Goal: Task Accomplishment & Management: Manage account settings

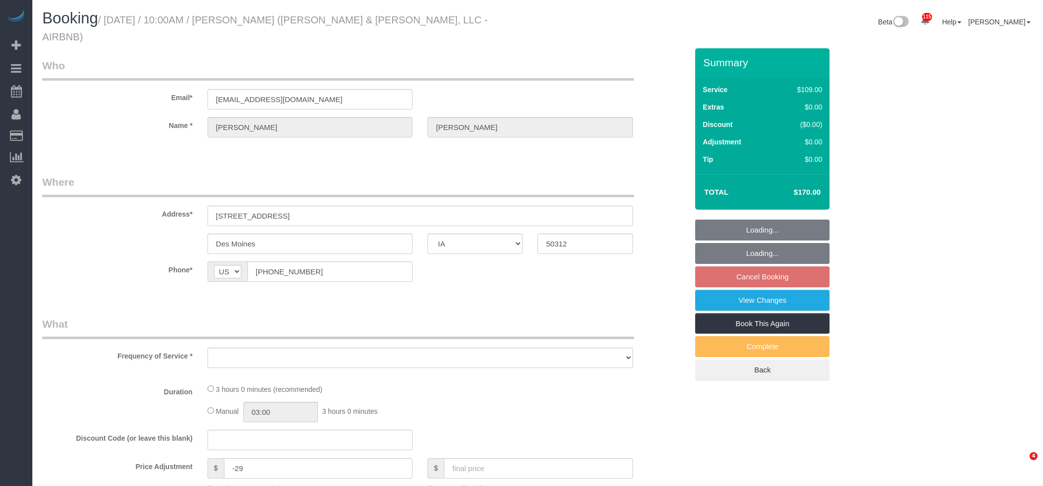
select select "IA"
select select "object:779"
select select "3"
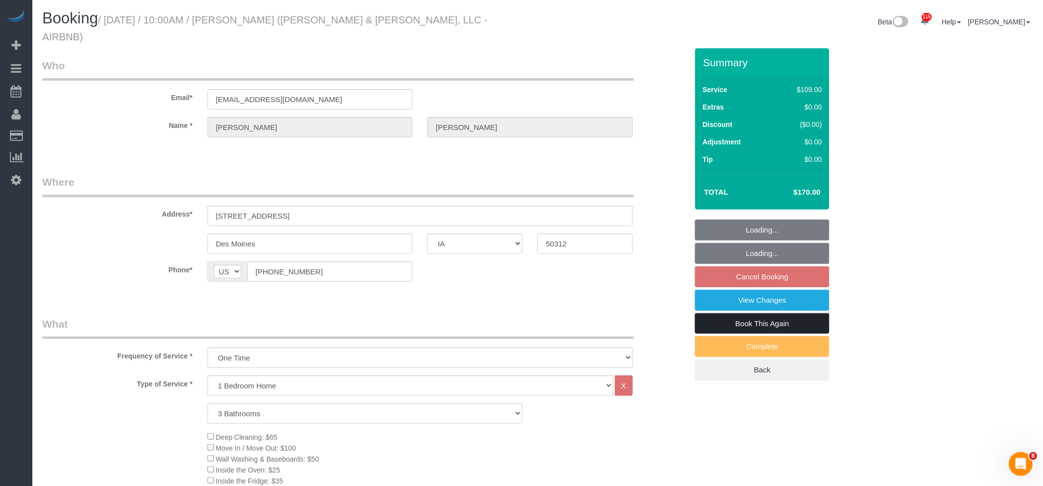
select select "object:952"
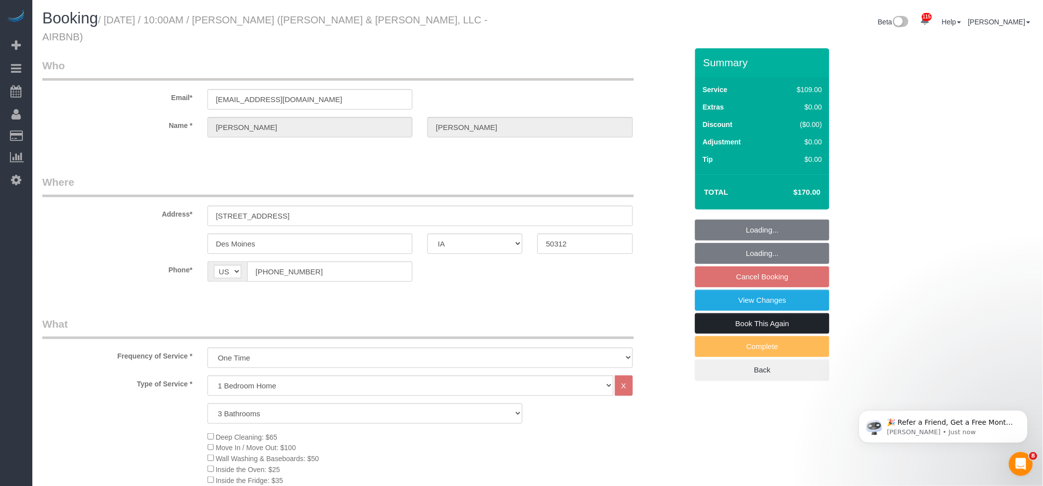
click at [774, 313] on link "Book This Again" at bounding box center [762, 323] width 134 height 21
select select "3"
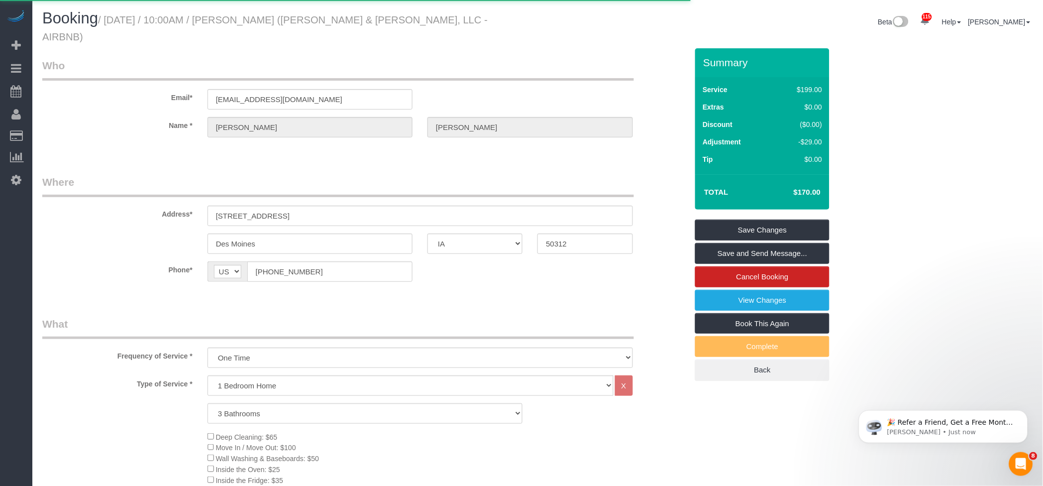
select select "IA"
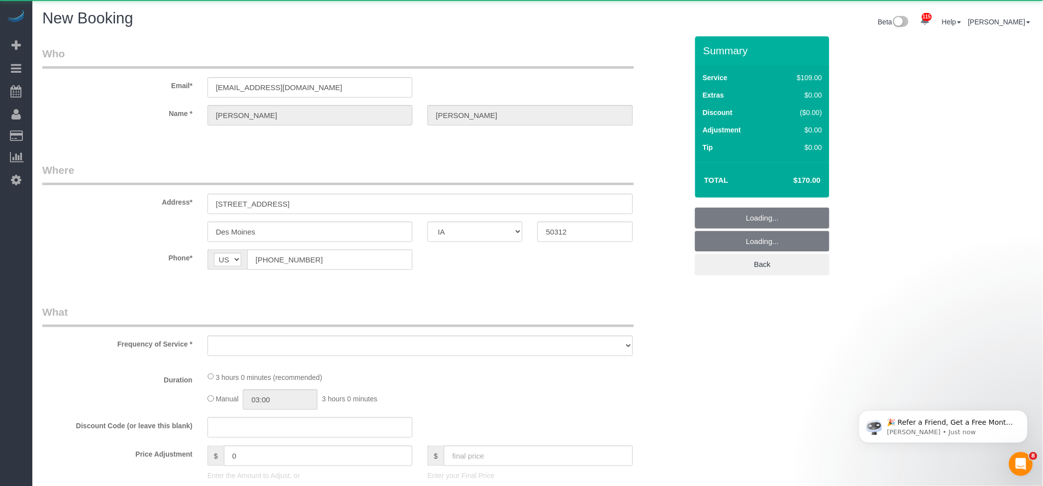
select select "string:fspay"
select select "object:1436"
select select "3"
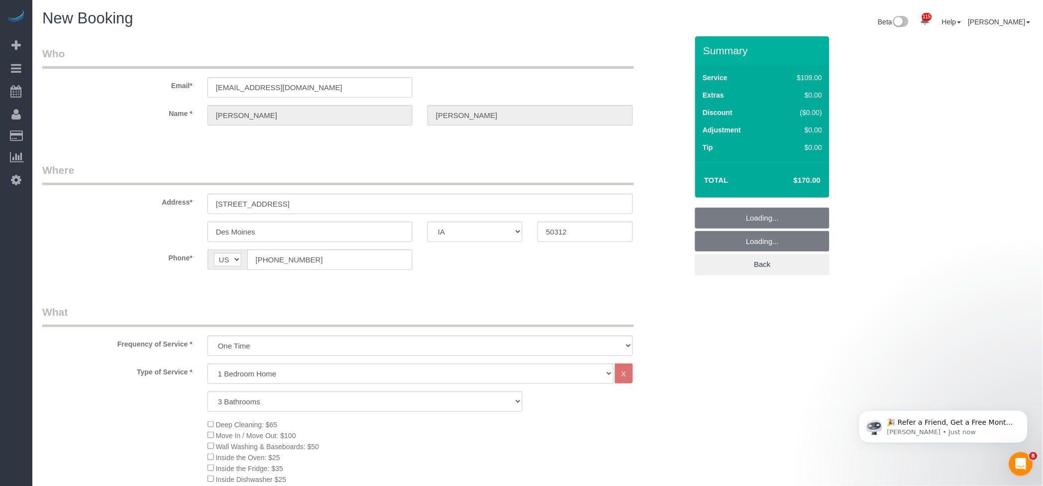
select select "object:1443"
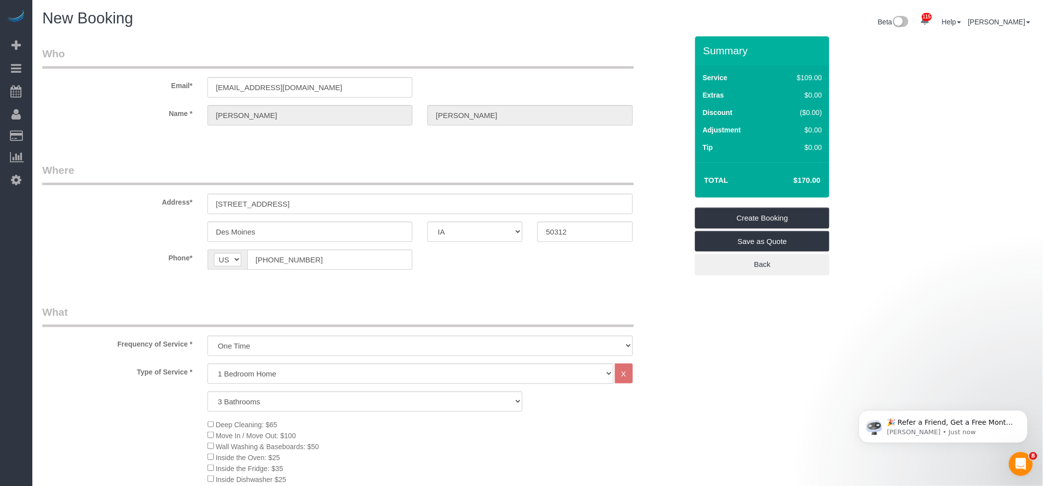
select select "3"
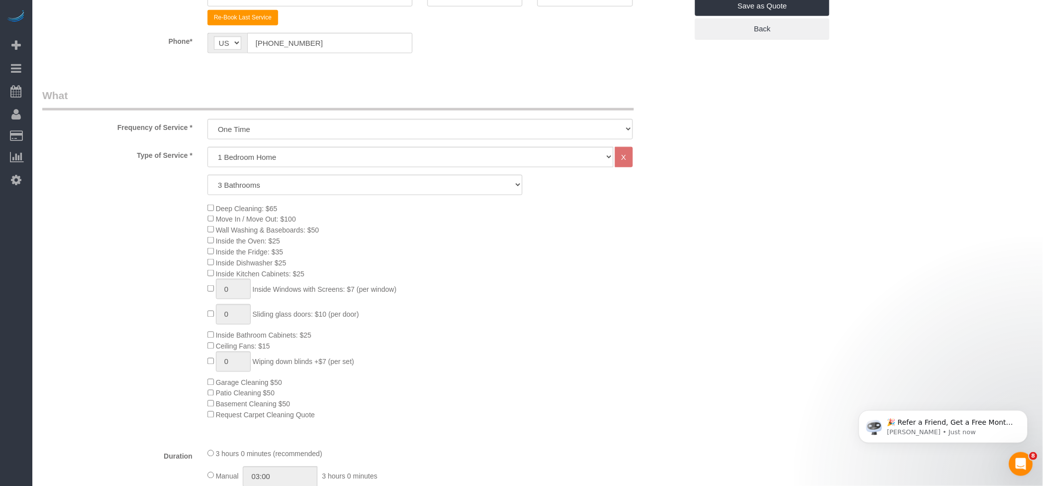
scroll to position [332, 0]
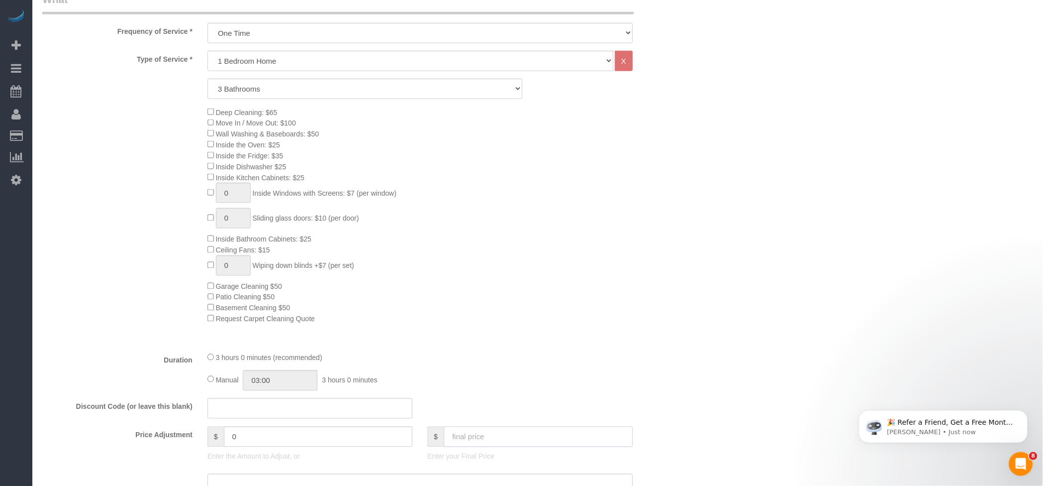
click at [483, 431] on input "text" at bounding box center [538, 437] width 189 height 20
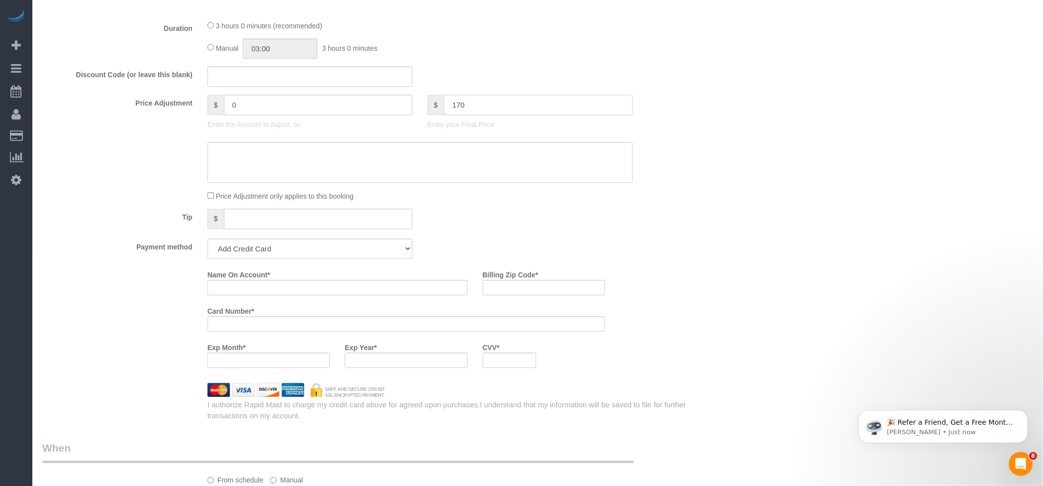
scroll to position [730, 0]
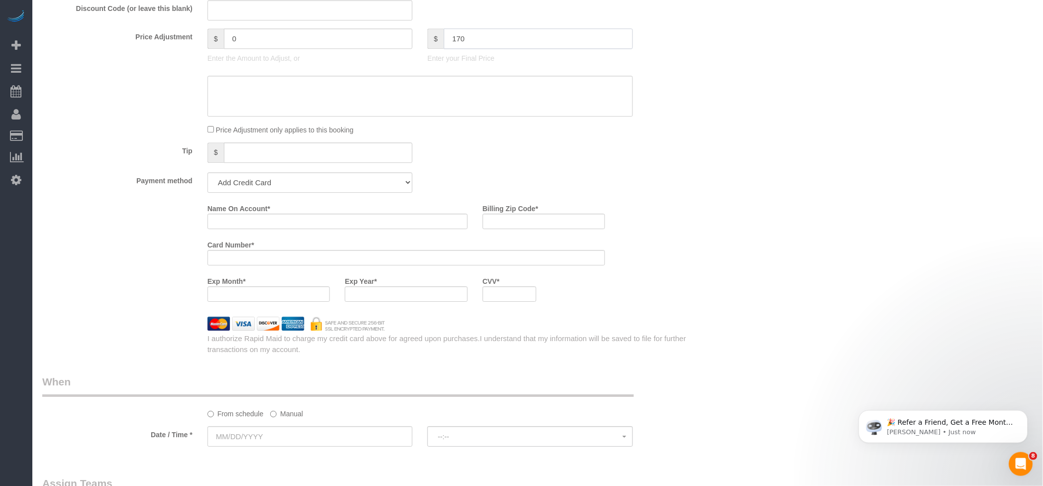
type input "170"
drag, startPoint x: 318, startPoint y: 182, endPoint x: 310, endPoint y: 195, distance: 15.2
click at [318, 182] on select "Add Credit Card Cash Check Paypal" at bounding box center [310, 182] width 205 height 20
select select "string:check"
click at [208, 177] on select "Add Credit Card Cash Check Paypal" at bounding box center [310, 182] width 205 height 20
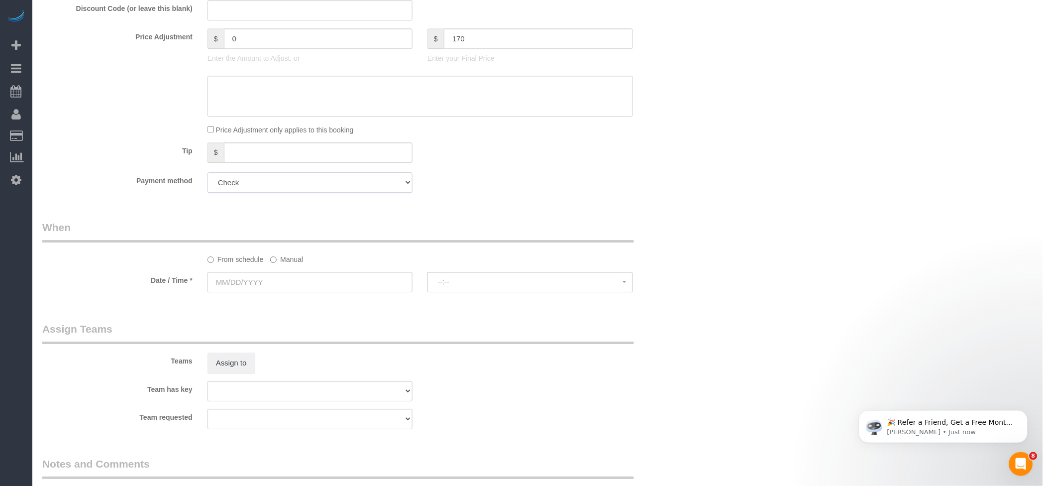
type input "-29"
click at [291, 261] on label "Manual" at bounding box center [286, 257] width 33 height 13
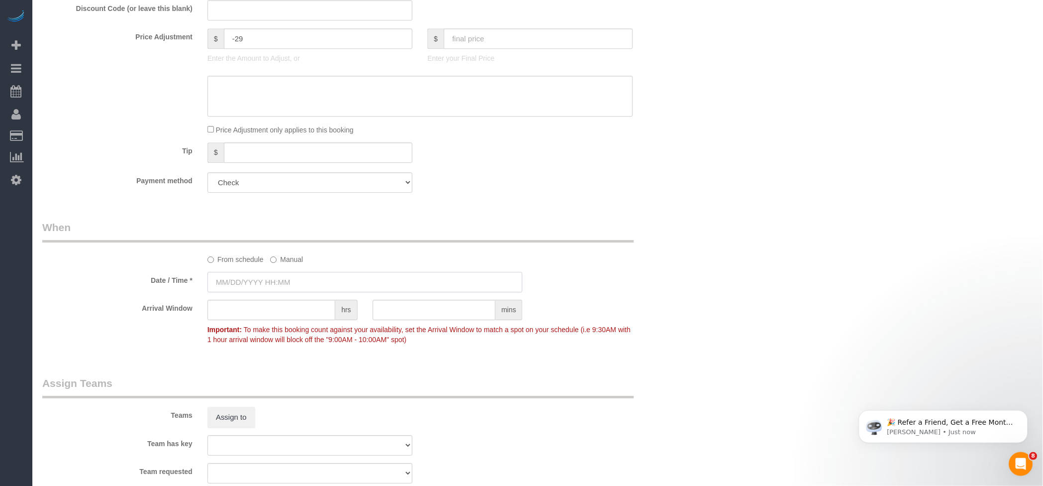
click at [285, 284] on input "text" at bounding box center [366, 282] width 316 height 20
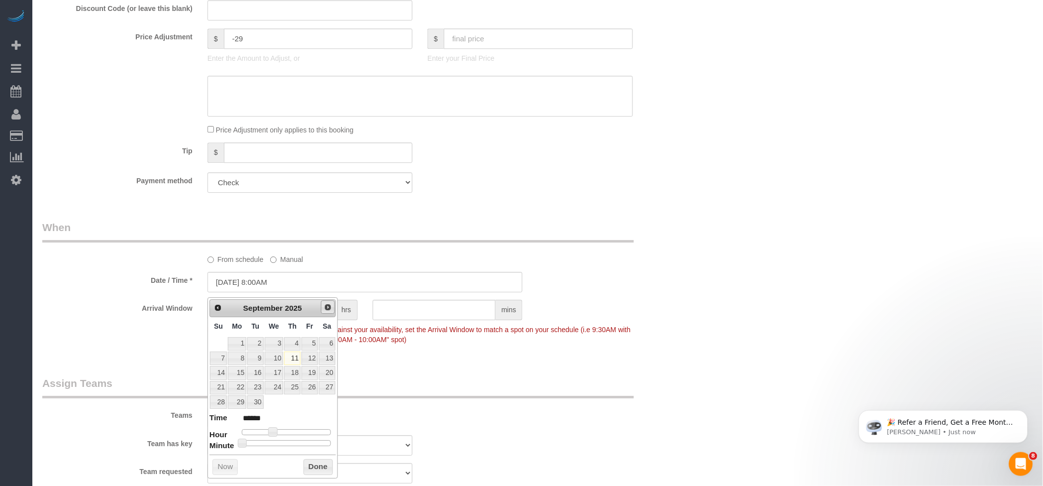
click at [328, 306] on span "Next" at bounding box center [328, 307] width 8 height 8
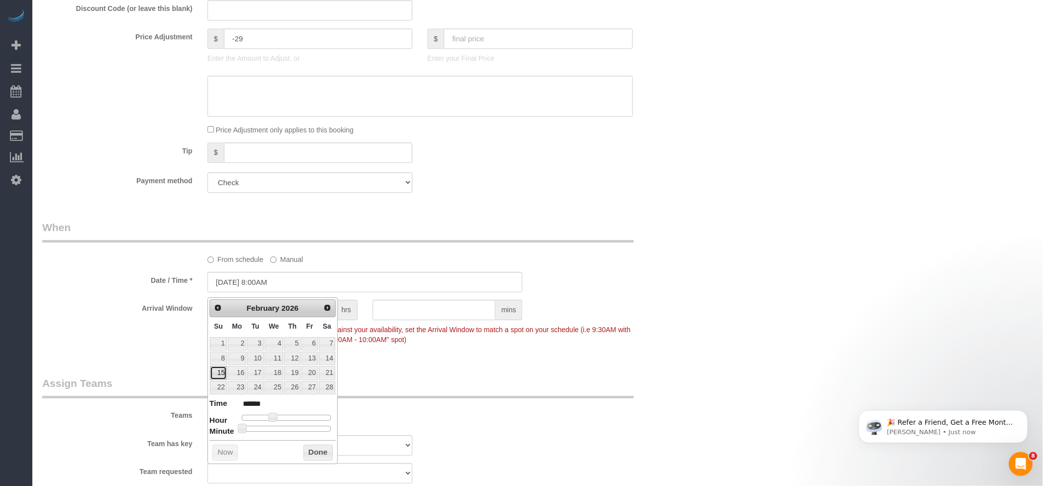
click at [218, 375] on link "15" at bounding box center [218, 372] width 17 height 13
type input "02/15/2026 9:00AM"
type input "******"
type input "02/15/2026 10:00AM"
type input "*******"
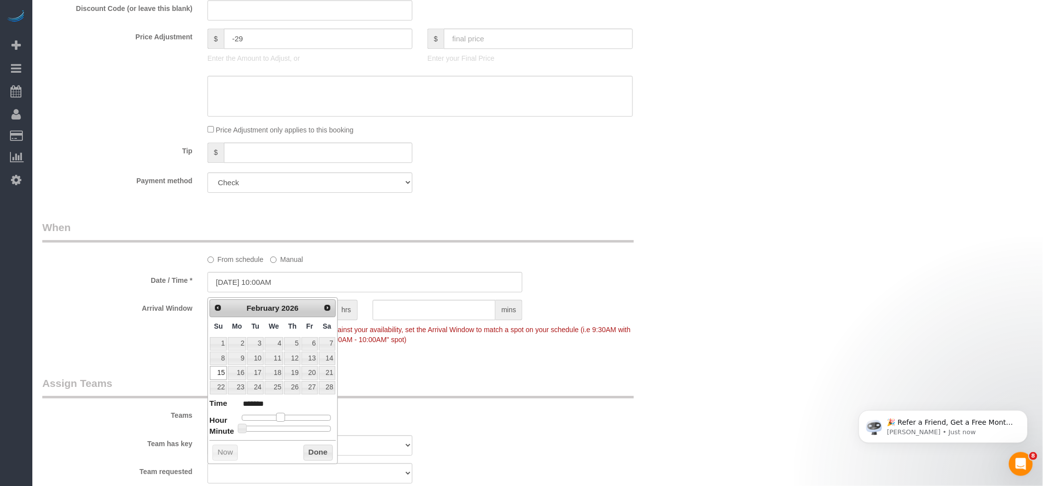
drag, startPoint x: 272, startPoint y: 417, endPoint x: 280, endPoint y: 418, distance: 8.0
click at [280, 418] on span at bounding box center [280, 417] width 9 height 9
click at [313, 449] on button "Done" at bounding box center [318, 453] width 29 height 16
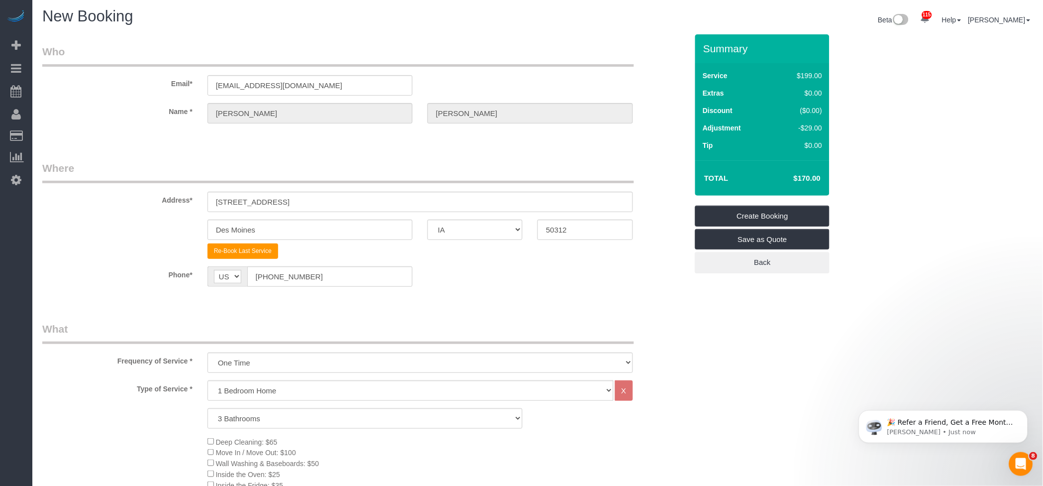
scroll to position [0, 0]
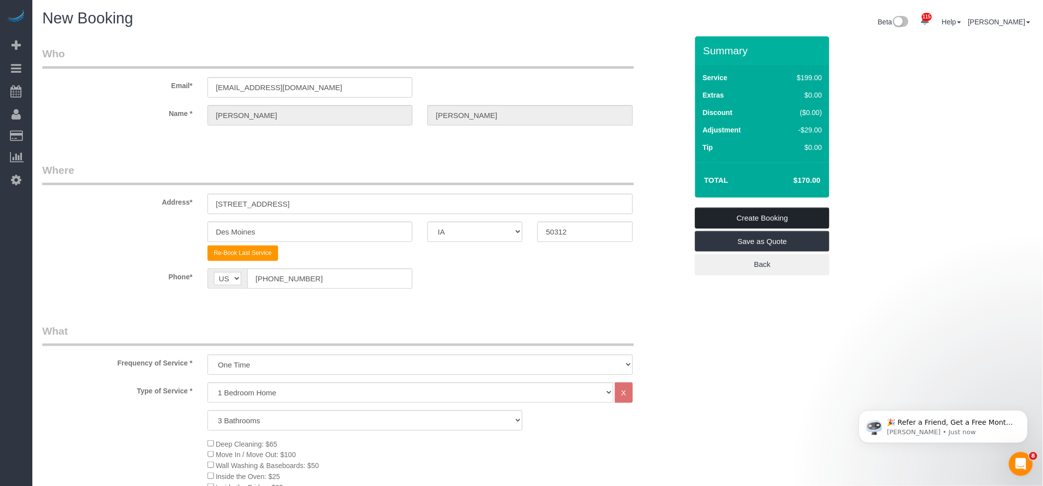
click at [775, 209] on link "Create Booking" at bounding box center [762, 218] width 134 height 21
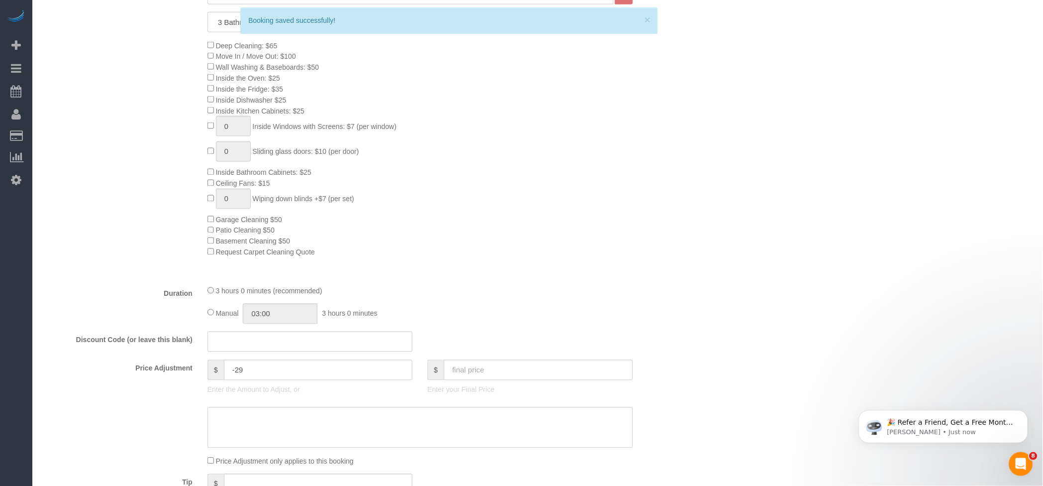
scroll to position [796, 0]
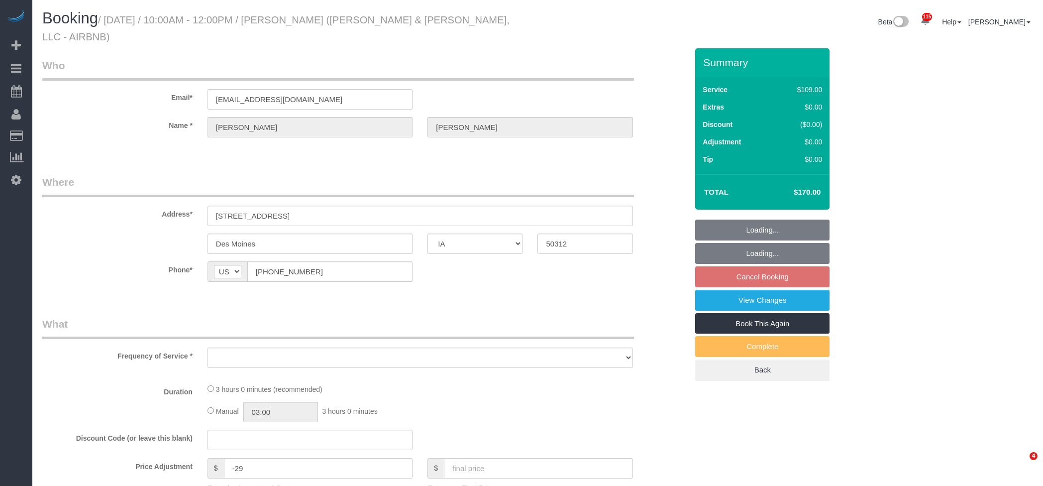
select select "IA"
select select "3"
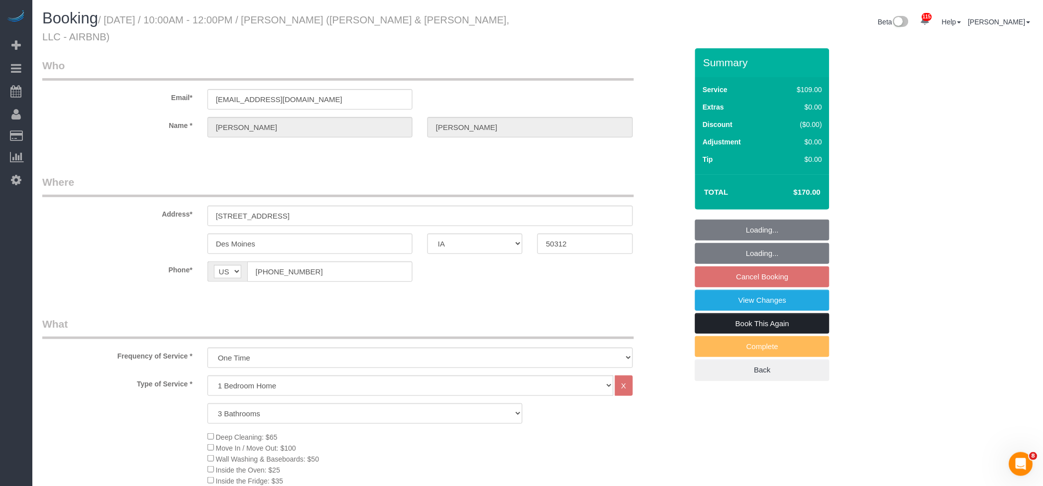
select select "object:876"
select select "spot2"
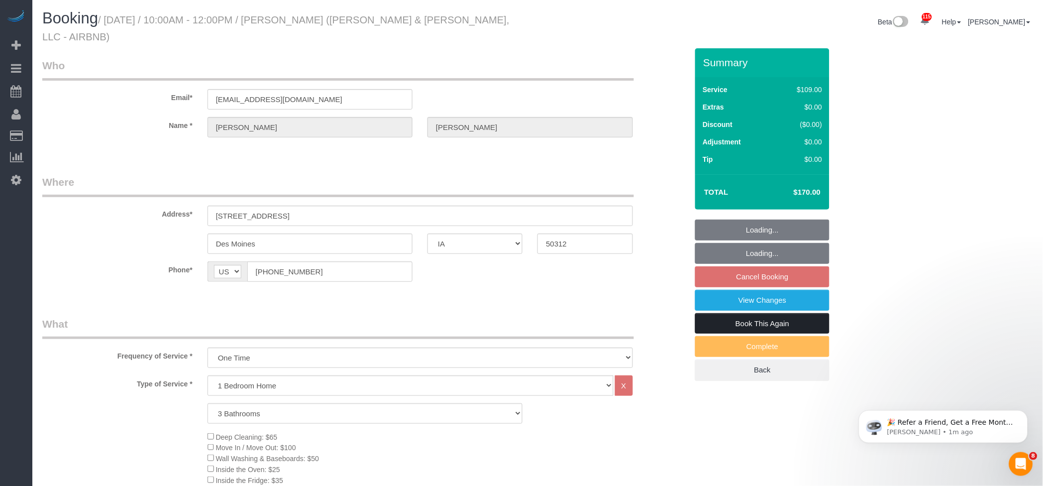
select select "object:949"
click at [769, 313] on link "Book This Again" at bounding box center [762, 323] width 134 height 21
select select "3"
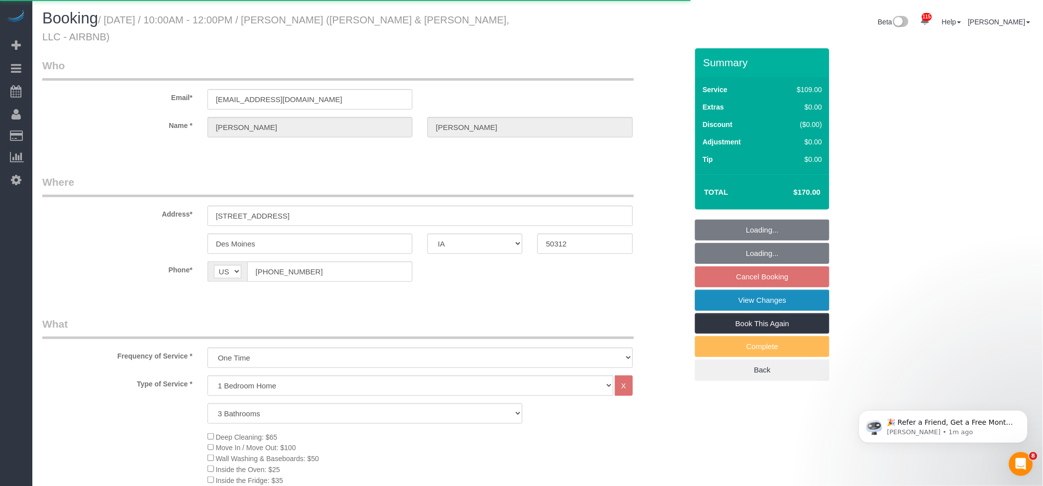
select select "IA"
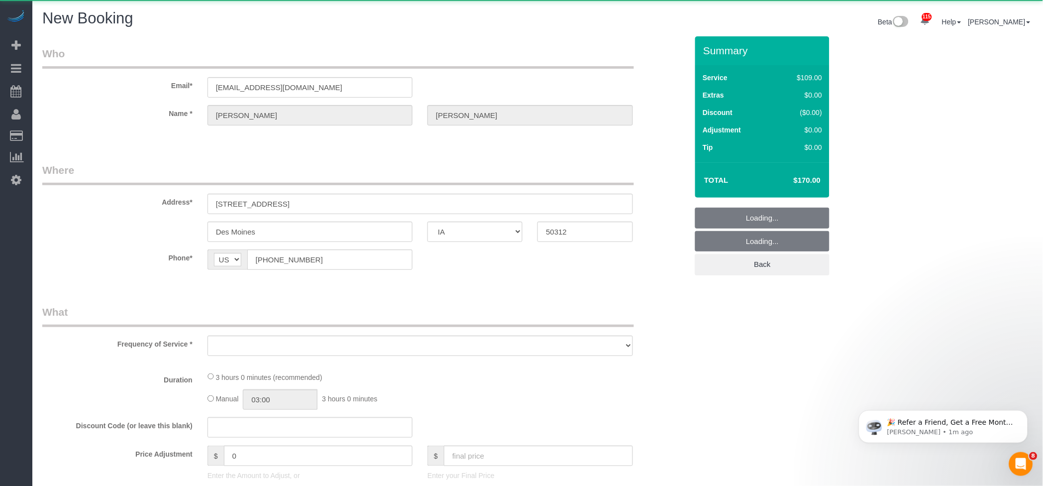
select select "object:1262"
select select "3"
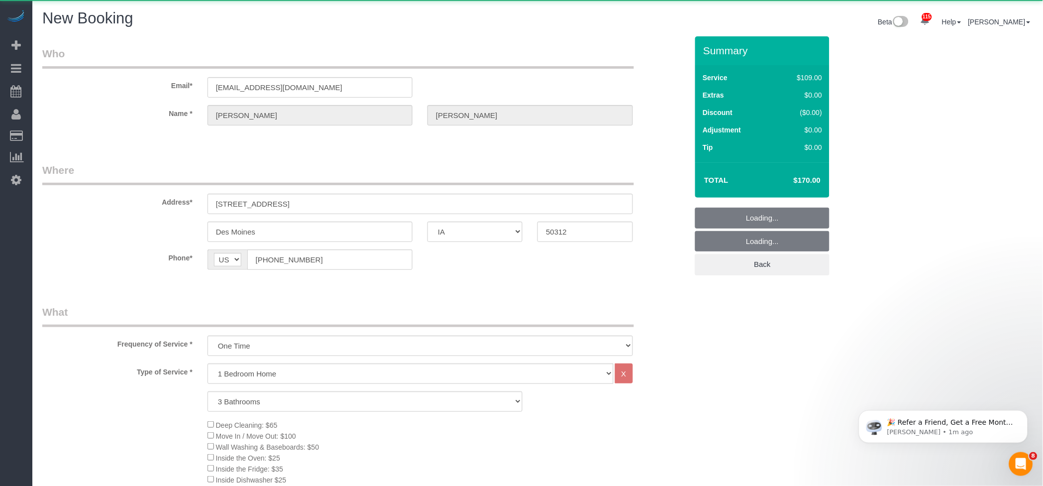
select select "string:fspay"
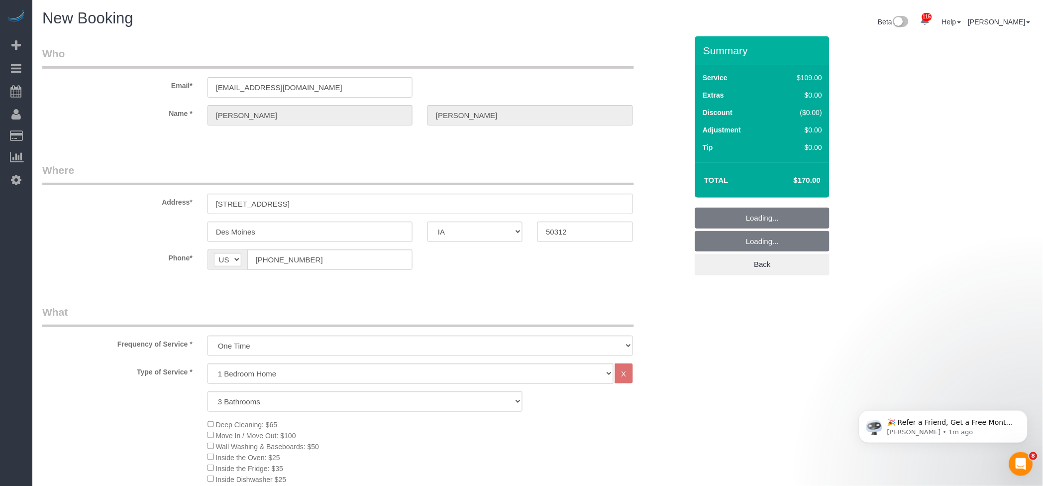
select select "object:1435"
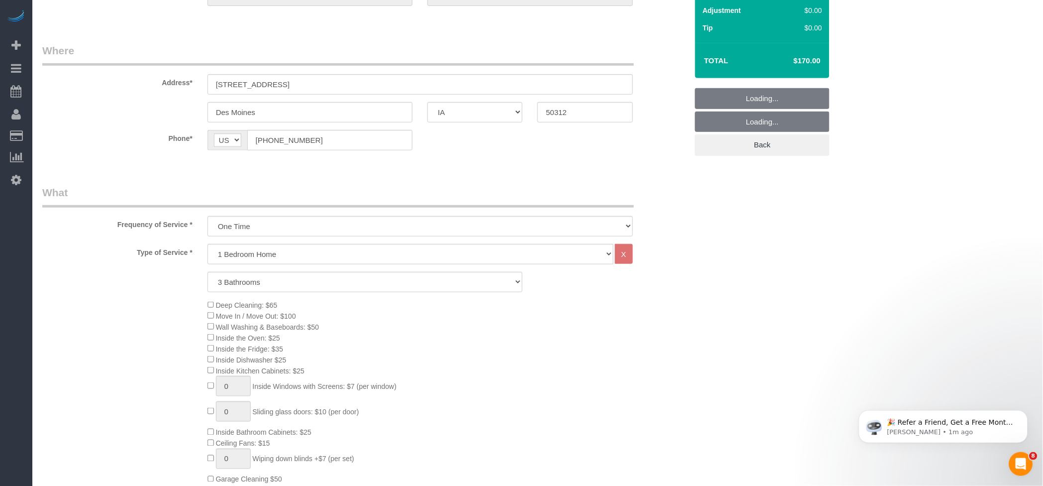
select select "3"
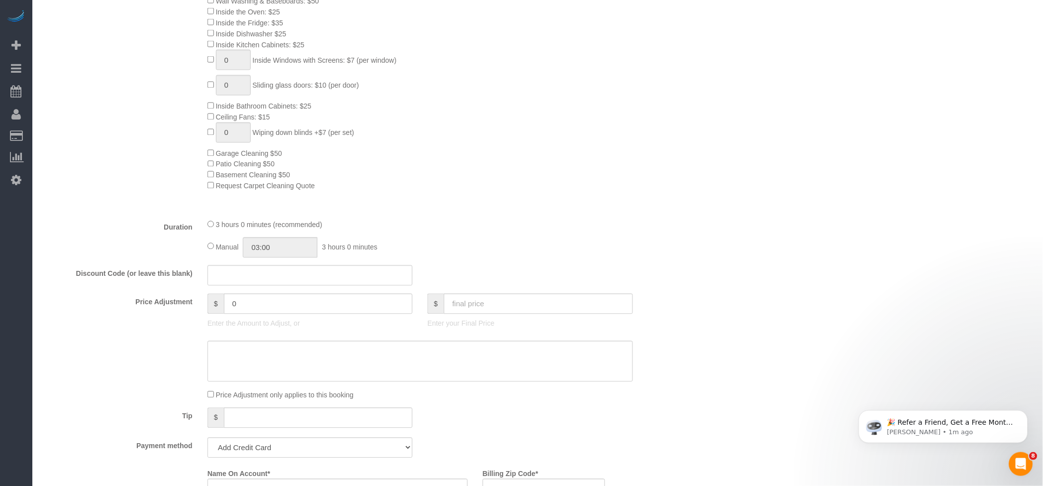
scroll to position [483, 0]
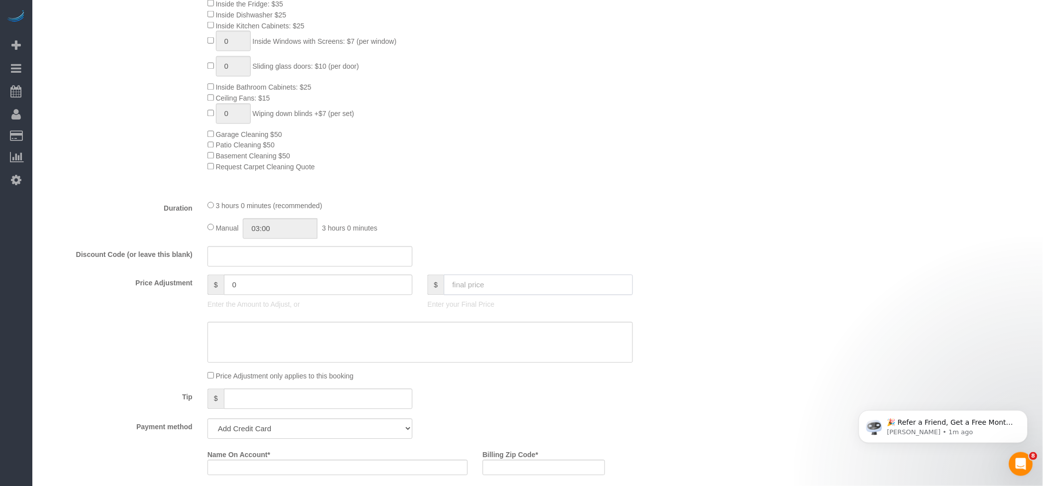
click at [513, 285] on input "text" at bounding box center [538, 285] width 189 height 20
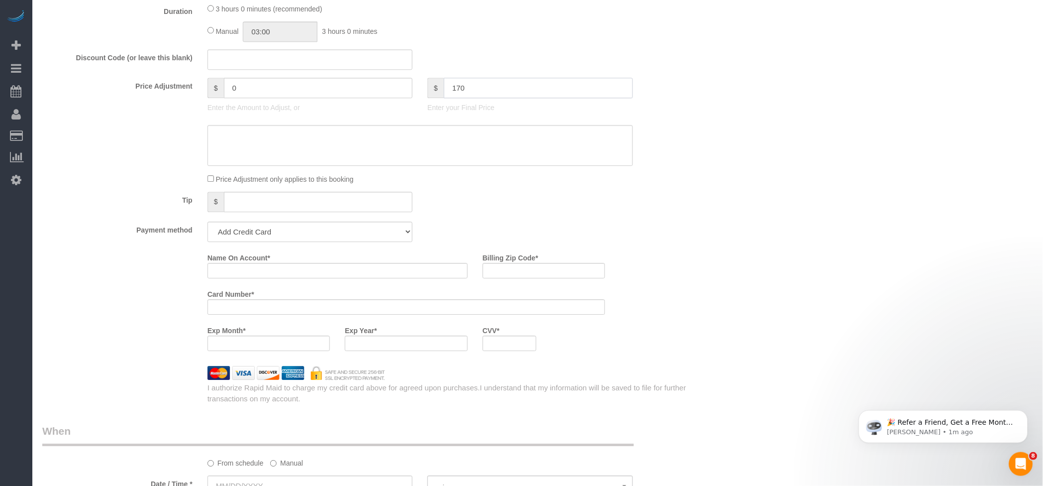
scroll to position [683, 0]
type input "170"
click at [284, 232] on select "Add Credit Card Cash Check Paypal" at bounding box center [310, 230] width 205 height 20
select select "string:check"
click at [208, 224] on select "Add Credit Card Cash Check Paypal" at bounding box center [310, 230] width 205 height 20
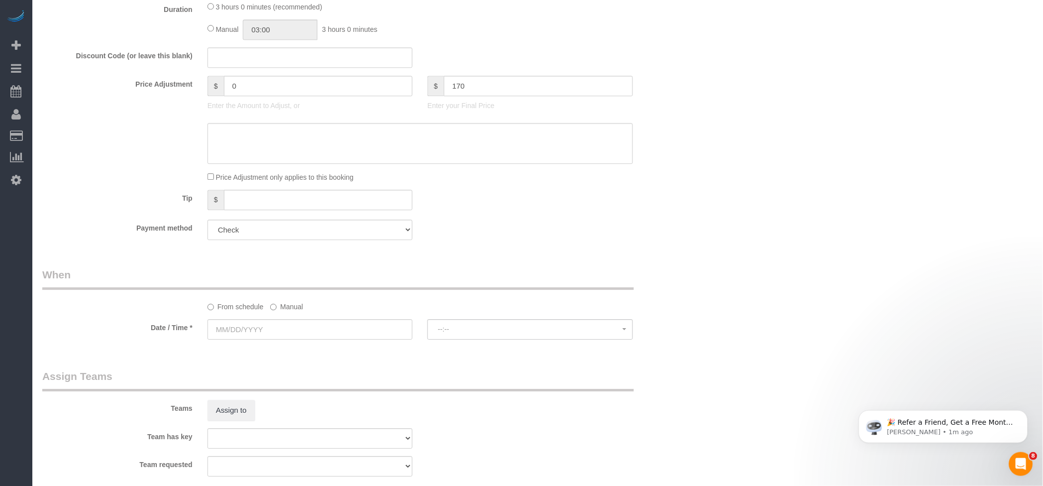
drag, startPoint x: 287, startPoint y: 307, endPoint x: 303, endPoint y: 320, distance: 20.5
click at [287, 308] on label "Manual" at bounding box center [286, 304] width 33 height 13
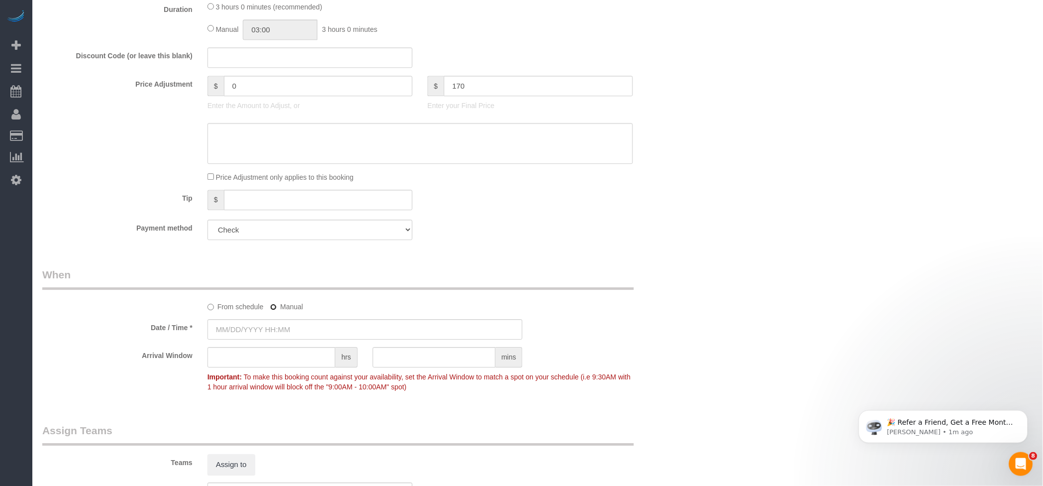
type input "-29"
click at [261, 333] on input "[DATE] 8:00AM" at bounding box center [366, 329] width 316 height 20
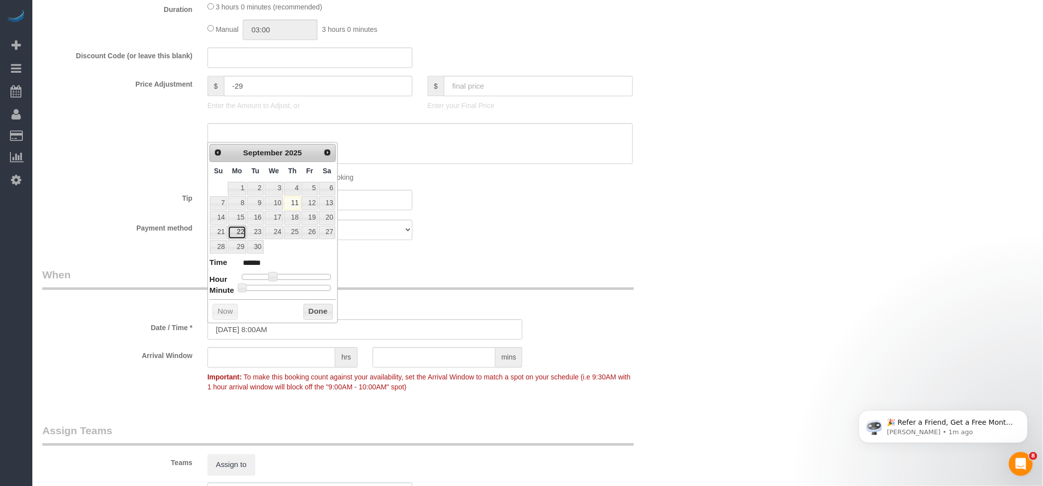
click at [236, 230] on link "22" at bounding box center [237, 232] width 18 height 13
type input "[DATE] 9:00AM"
type input "******"
type input "[DATE] 10:00AM"
type input "*******"
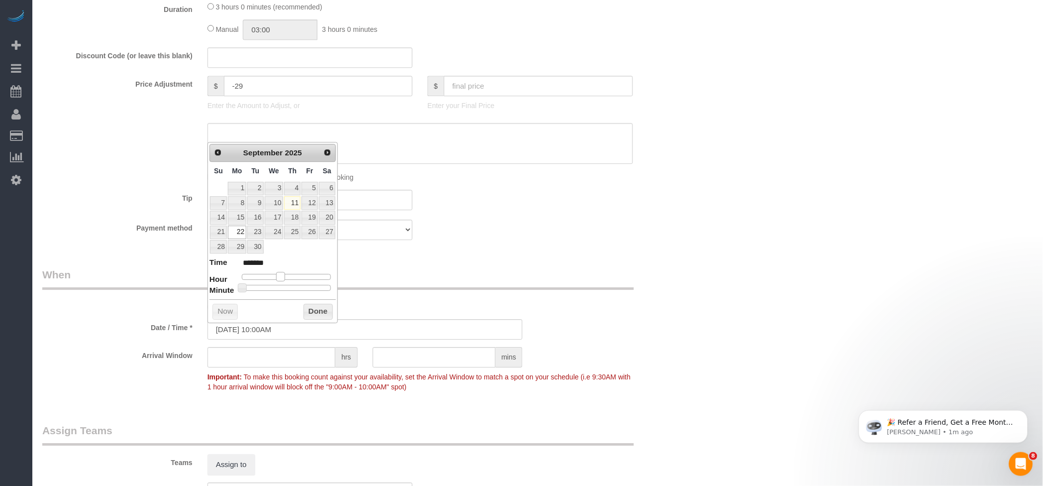
drag, startPoint x: 276, startPoint y: 275, endPoint x: 284, endPoint y: 276, distance: 7.5
click at [284, 276] on span at bounding box center [280, 276] width 9 height 9
click at [321, 313] on button "Done" at bounding box center [318, 312] width 29 height 16
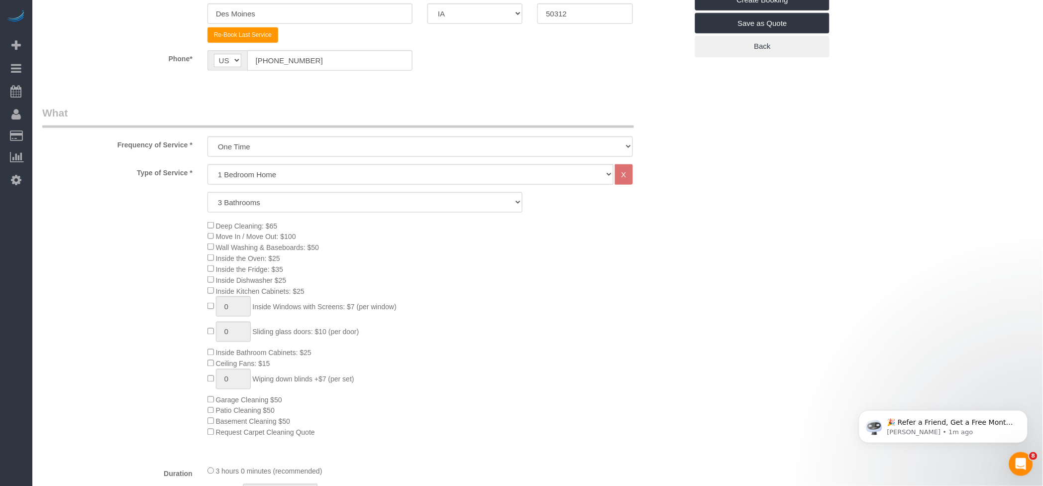
scroll to position [0, 0]
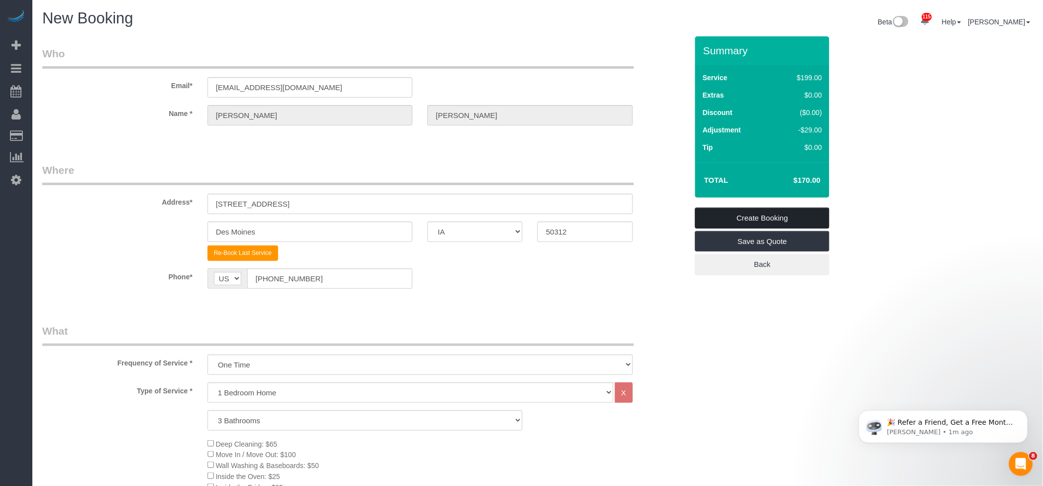
click at [787, 210] on link "Create Booking" at bounding box center [762, 218] width 134 height 21
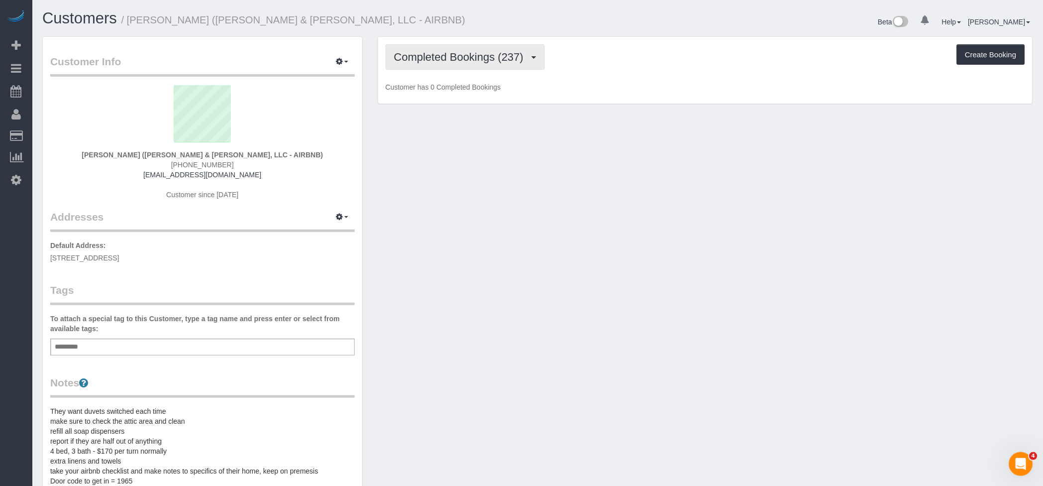
click at [438, 55] on span "Completed Bookings (237)" at bounding box center [461, 57] width 134 height 12
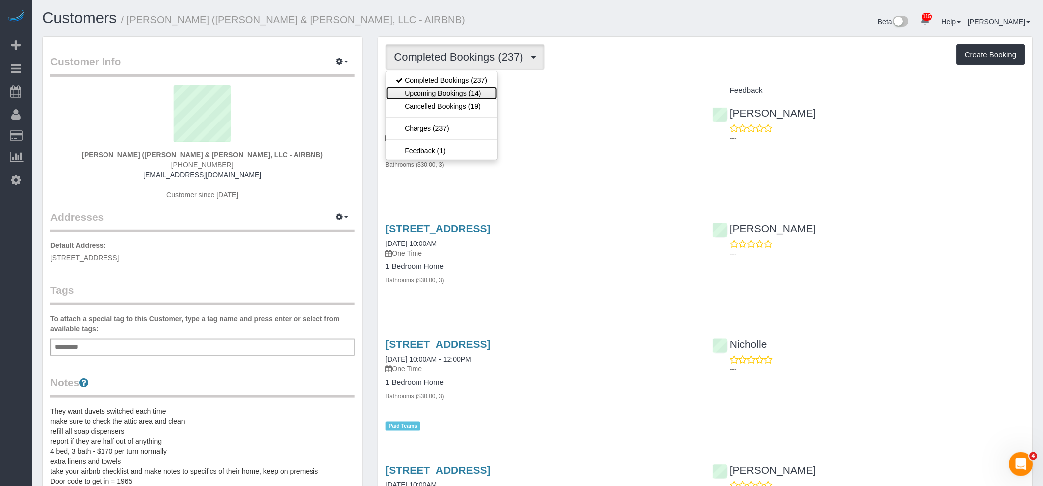
click at [435, 93] on link "Upcoming Bookings (14)" at bounding box center [442, 93] width 112 height 13
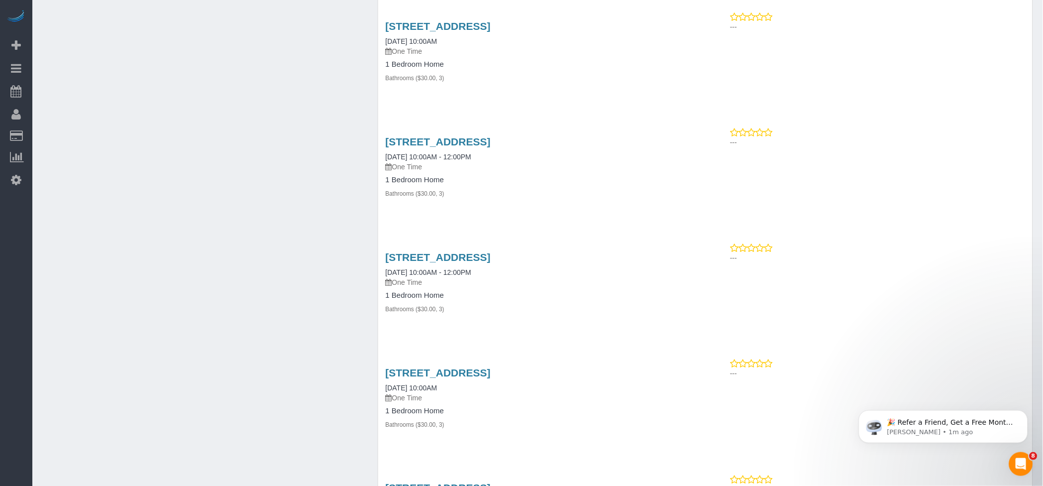
scroll to position [1283, 0]
